Goal: Find specific page/section: Find specific page/section

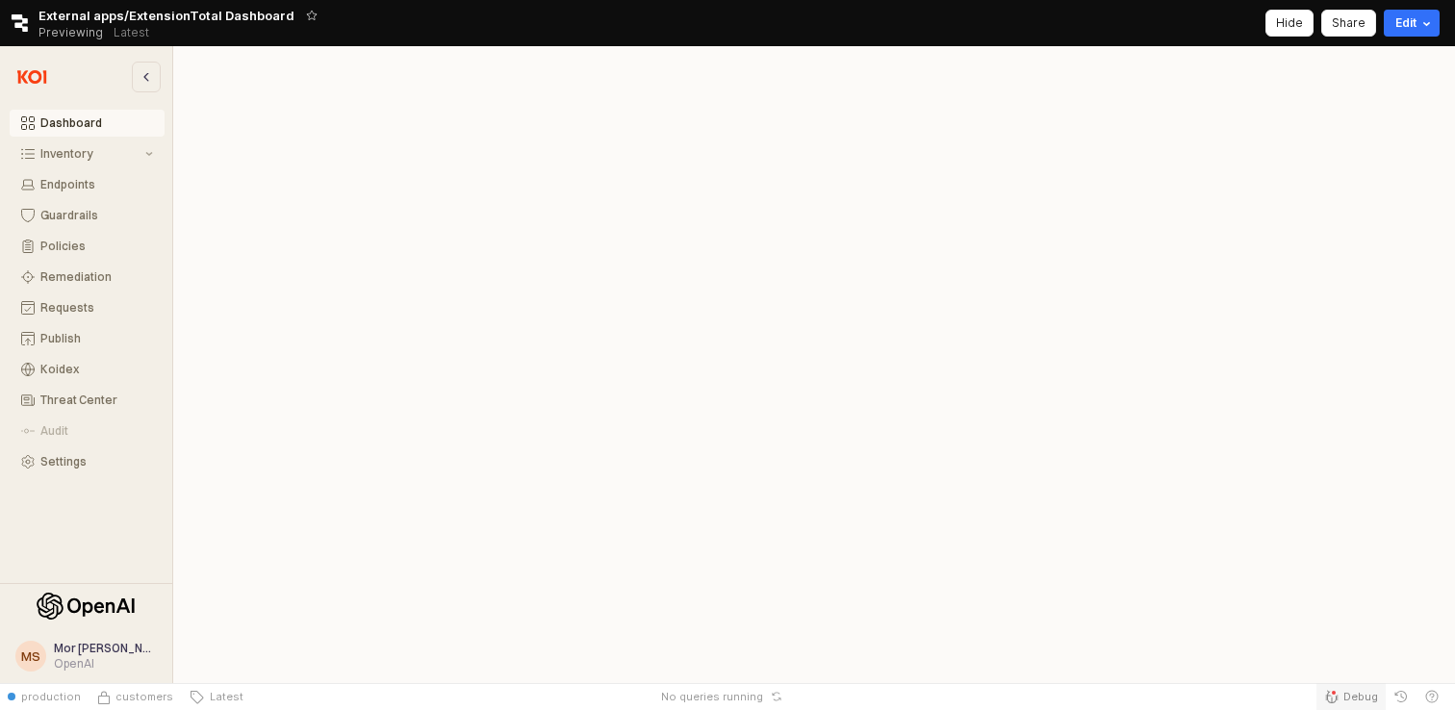
click at [1363, 688] on button "Debug" at bounding box center [1350, 696] width 69 height 27
click at [1347, 696] on span "Debug" at bounding box center [1360, 696] width 35 height 15
click at [1358, 695] on span "Debug" at bounding box center [1360, 696] width 35 height 15
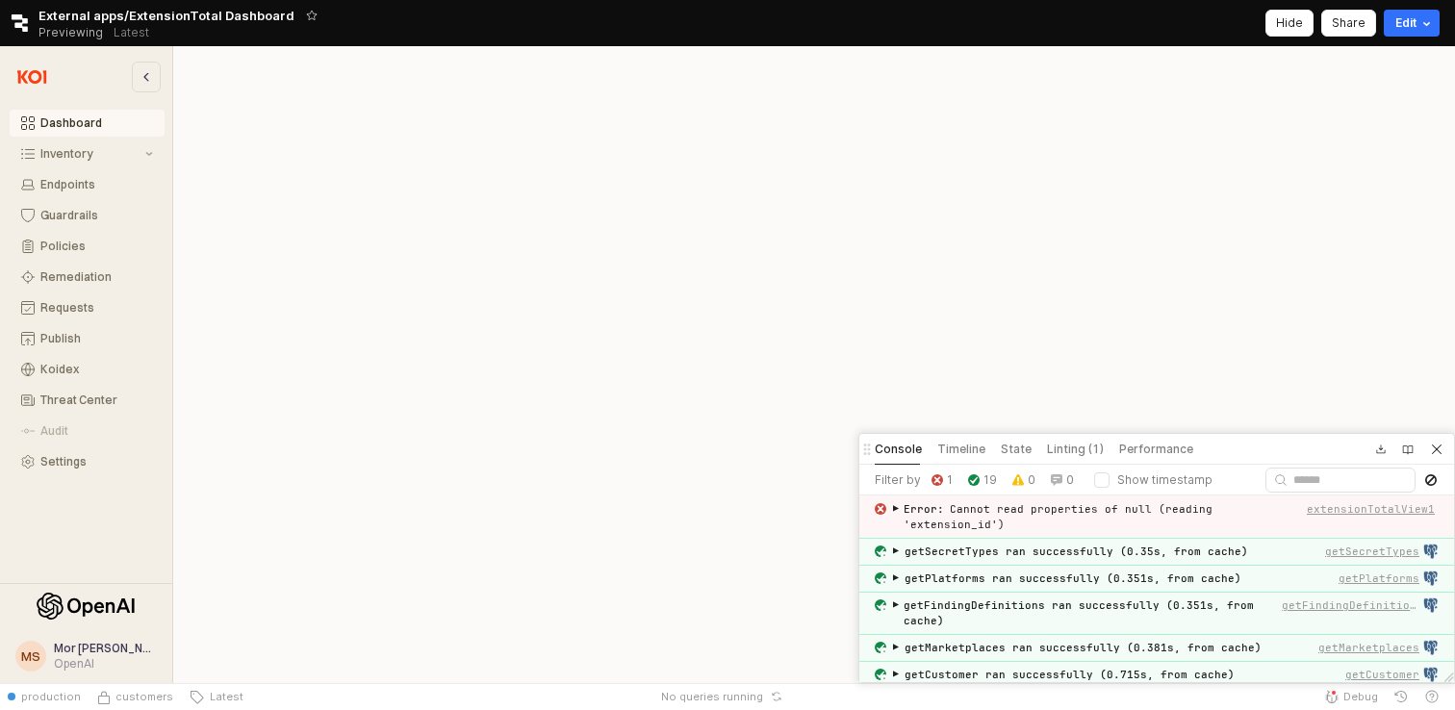
scroll to position [468, 0]
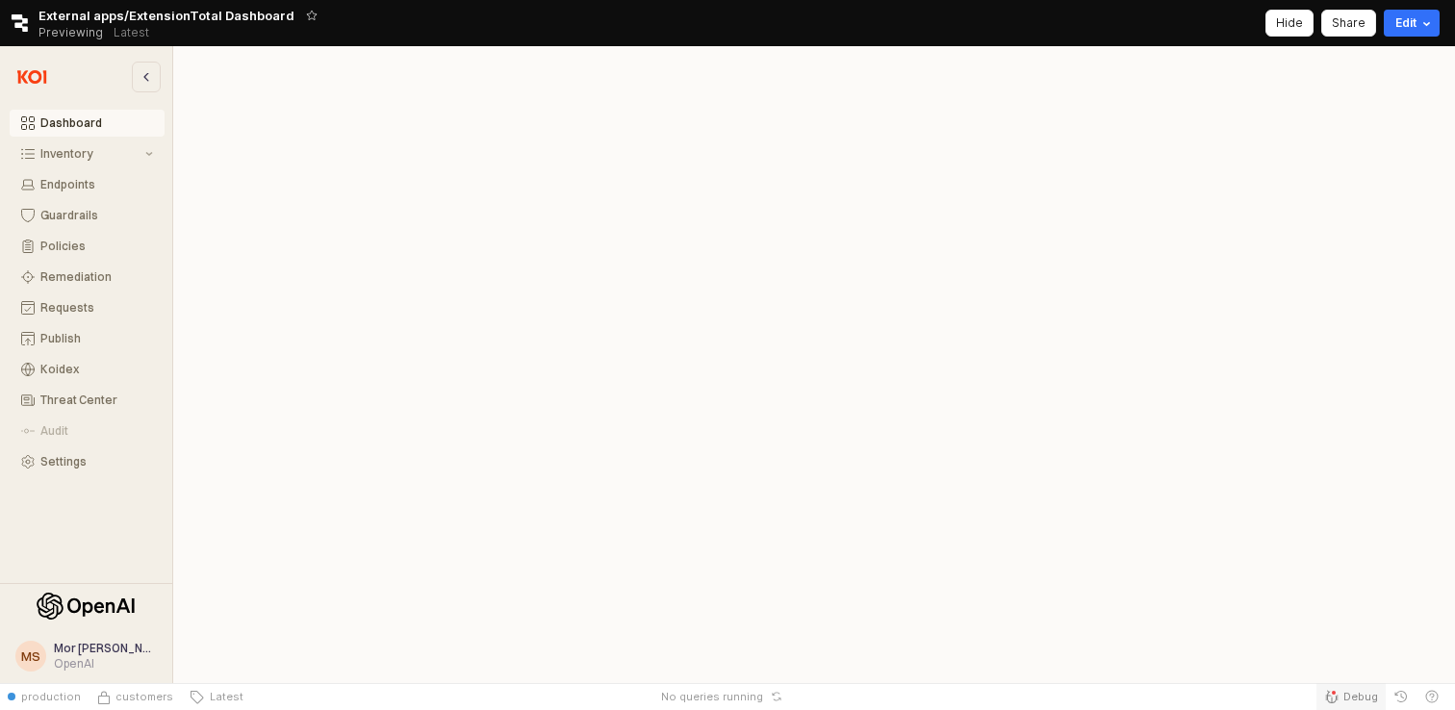
click at [1333, 691] on div "Retool Status Bar" at bounding box center [1334, 693] width 8 height 8
